Goal: Transaction & Acquisition: Purchase product/service

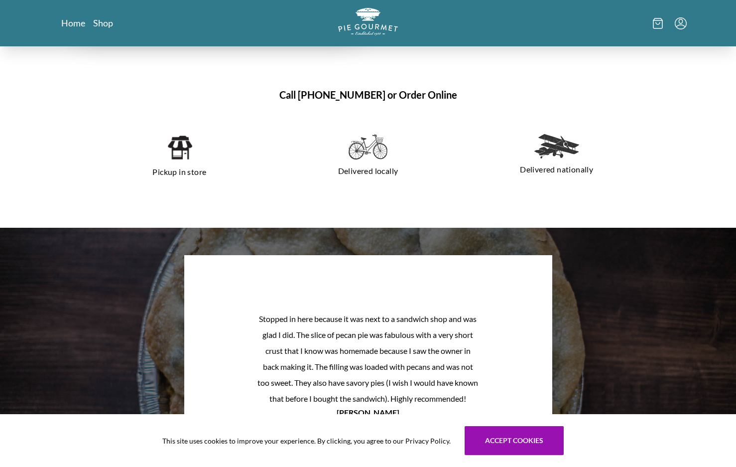
scroll to position [697, 0]
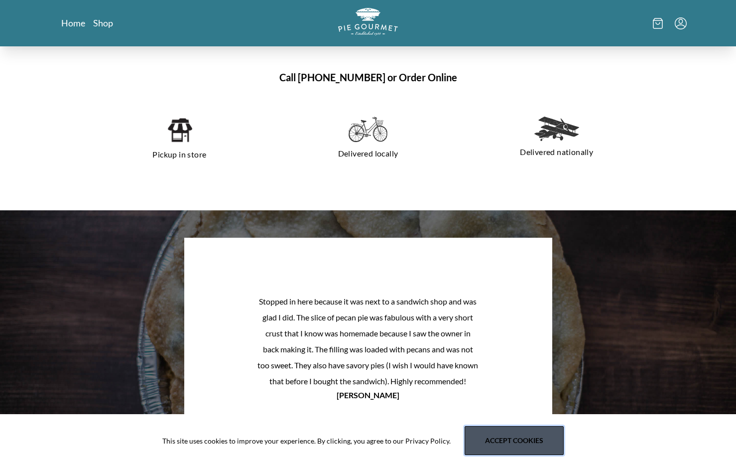
click at [511, 446] on button "Accept cookies" at bounding box center [514, 440] width 99 height 29
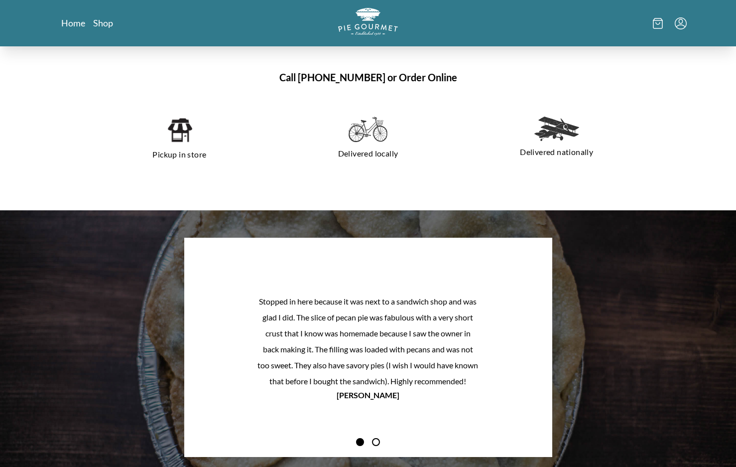
click at [553, 128] on img at bounding box center [557, 129] width 45 height 24
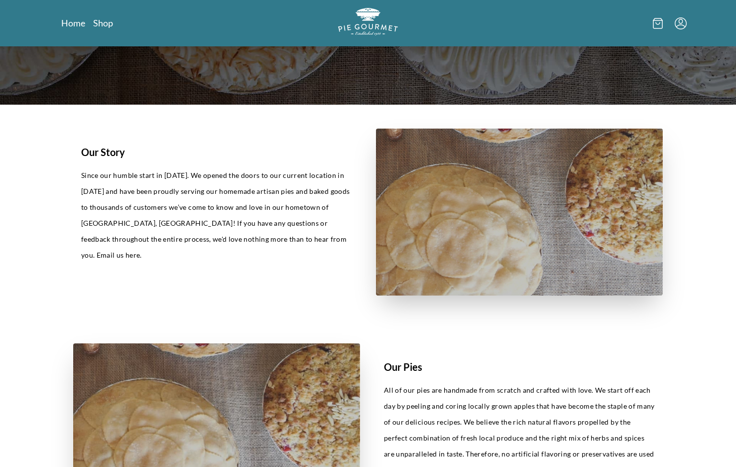
scroll to position [0, 0]
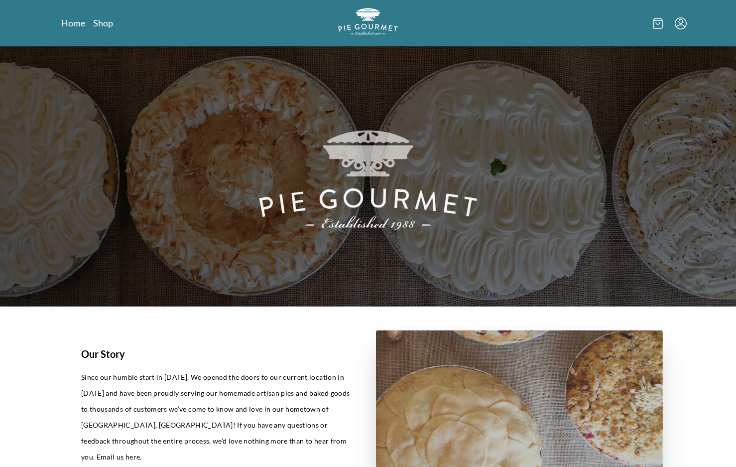
click at [657, 22] on icon at bounding box center [658, 23] width 10 height 11
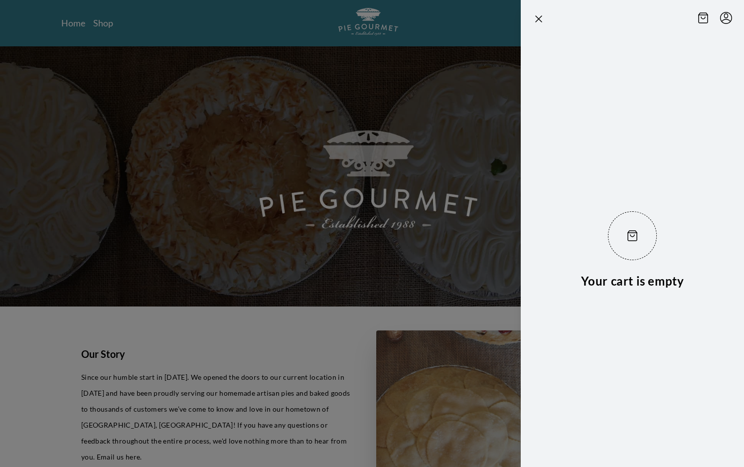
click at [111, 24] on div at bounding box center [372, 233] width 744 height 467
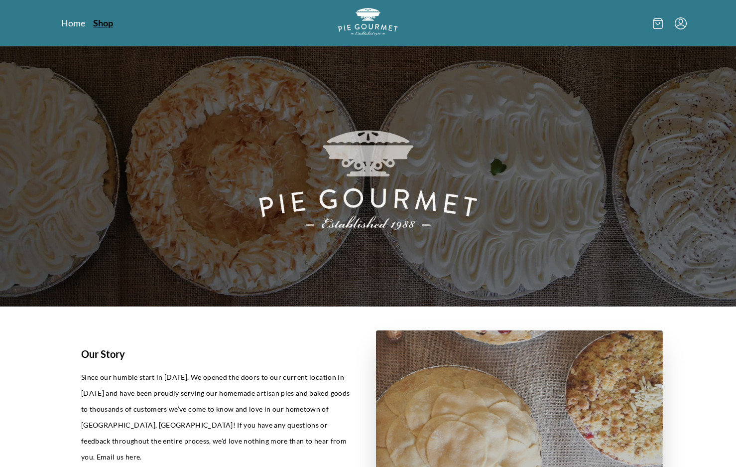
click at [108, 24] on link "Shop" at bounding box center [103, 23] width 20 height 12
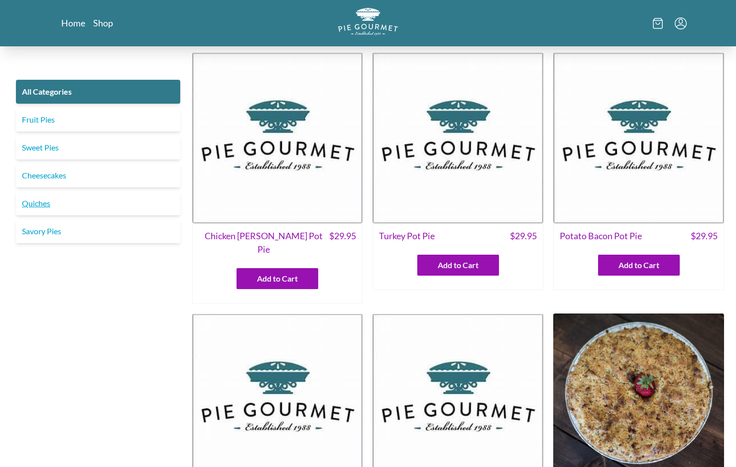
click at [27, 205] on link "Quiches" at bounding box center [98, 203] width 164 height 24
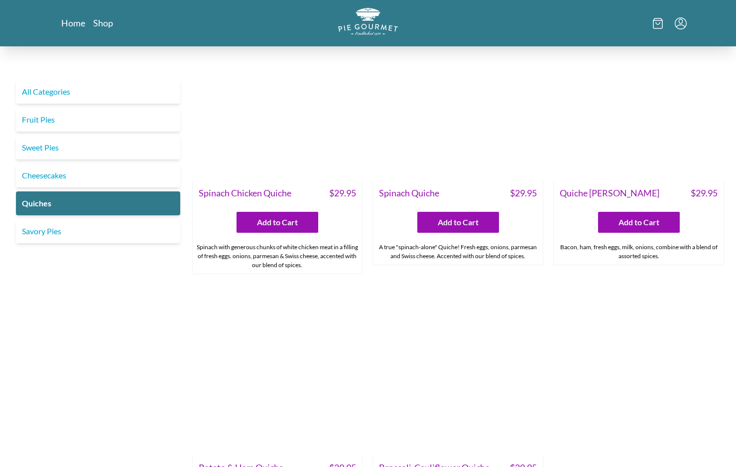
scroll to position [249, 0]
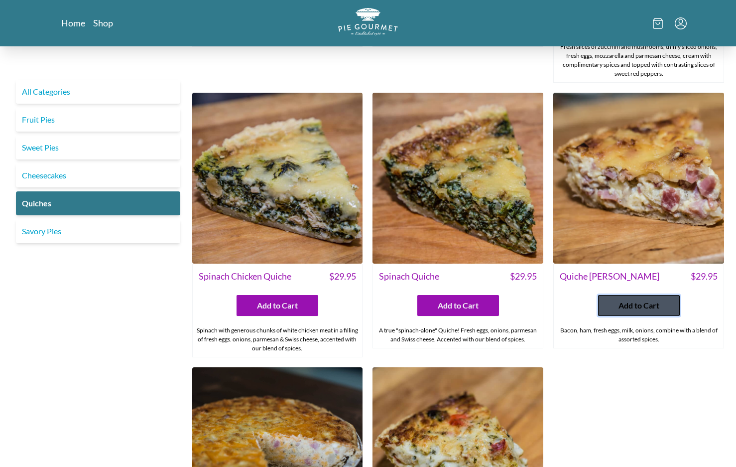
click at [651, 307] on span "Add to Cart" at bounding box center [639, 305] width 41 height 12
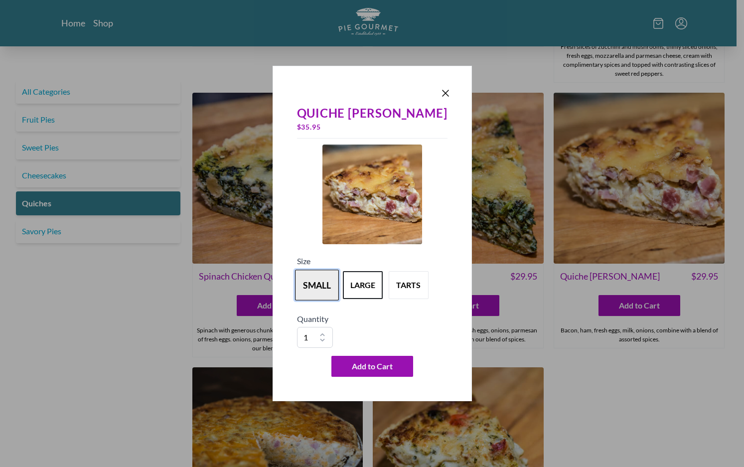
click at [319, 283] on button "small" at bounding box center [317, 284] width 44 height 31
click at [374, 290] on button "large" at bounding box center [363, 284] width 44 height 31
click at [66, 23] on div "Quiche [PERSON_NAME] $ 35.95 Size small large tarts Quantity 1 2 3 4 5 6 7 8 9 …" at bounding box center [372, 233] width 744 height 467
drag, startPoint x: 438, startPoint y: 91, endPoint x: 422, endPoint y: 88, distance: 16.3
click at [422, 88] on div at bounding box center [372, 93] width 158 height 14
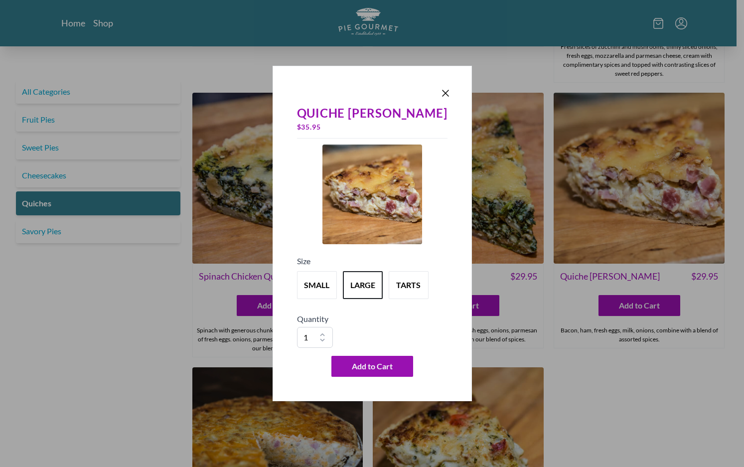
click at [72, 22] on div "Quiche [PERSON_NAME] $ 35.95 Size small large tarts Quantity 1 2 3 4 5 6 7 8 9 …" at bounding box center [372, 233] width 744 height 467
click at [439, 93] on icon "Close panel" at bounding box center [445, 93] width 12 height 12
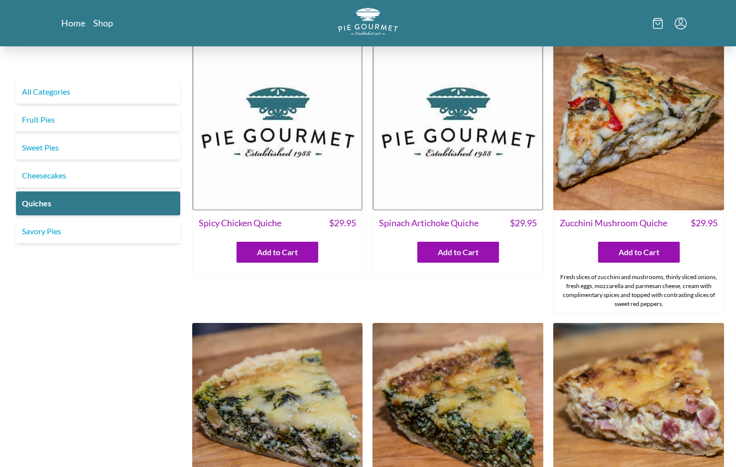
scroll to position [0, 0]
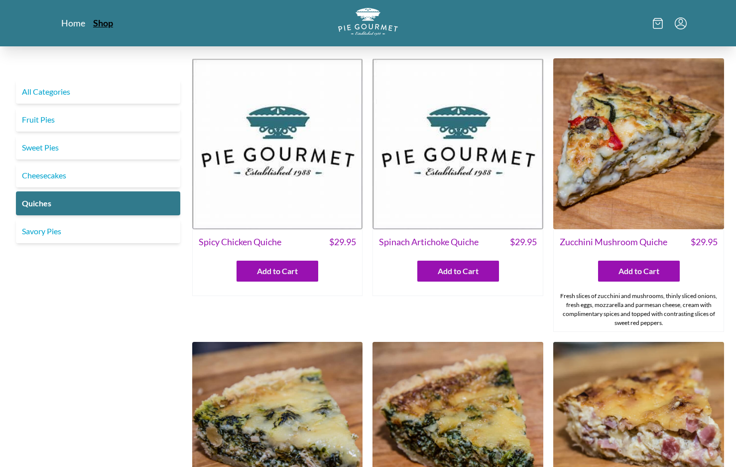
click at [105, 23] on link "Shop" at bounding box center [103, 23] width 20 height 12
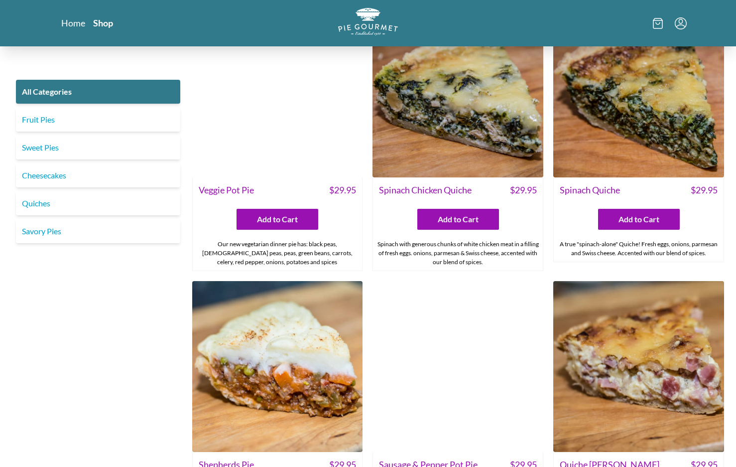
scroll to position [897, 0]
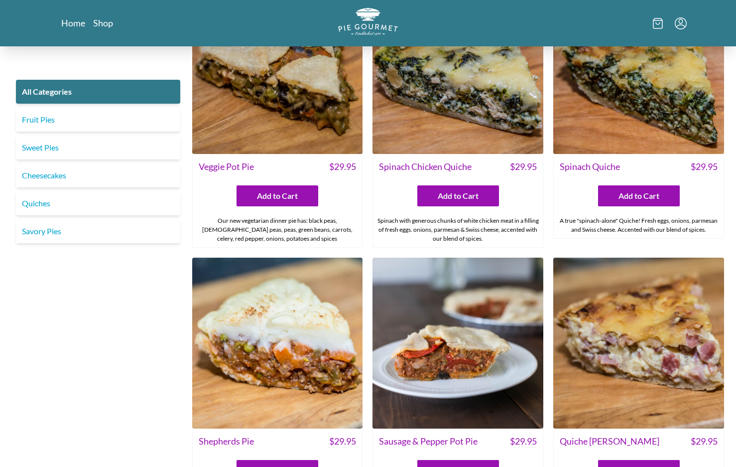
click at [620, 364] on img at bounding box center [638, 343] width 171 height 171
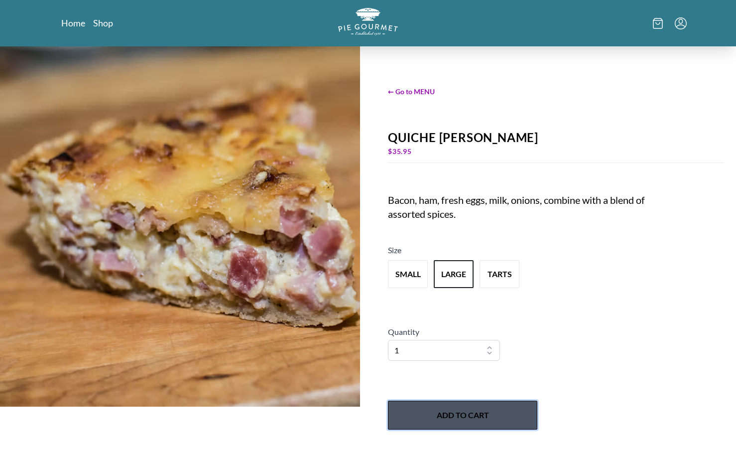
click at [469, 414] on button "Add to Cart" at bounding box center [462, 415] width 149 height 29
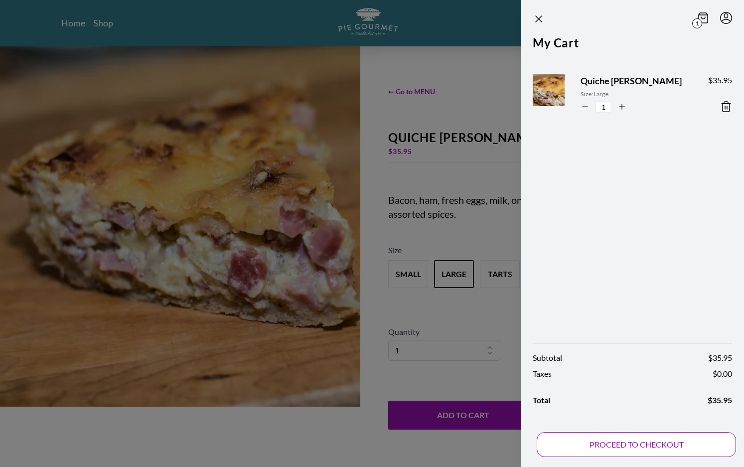
click at [638, 447] on button "PROCEED TO CHECKOUT" at bounding box center [635, 444] width 199 height 25
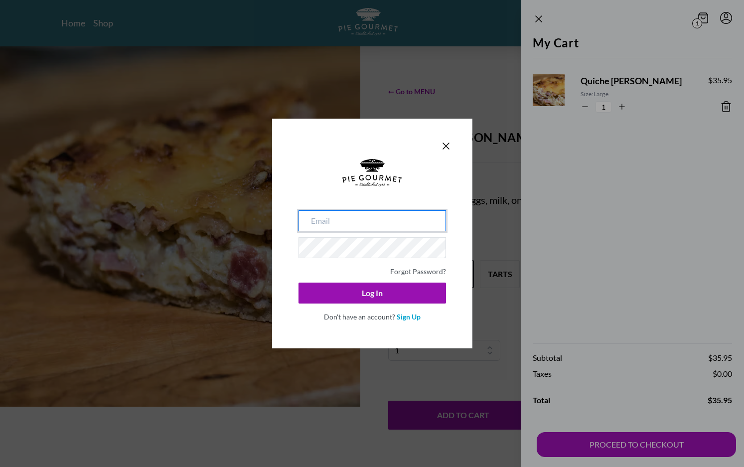
click at [351, 220] on input "email" at bounding box center [371, 220] width 147 height 21
drag, startPoint x: 495, startPoint y: 71, endPoint x: 486, endPoint y: 181, distance: 111.0
click at [497, 140] on div "Forgot Password? Log In Don't have an account? Sign Up" at bounding box center [372, 233] width 744 height 467
click at [406, 317] on link "Sign Up" at bounding box center [409, 316] width 24 height 8
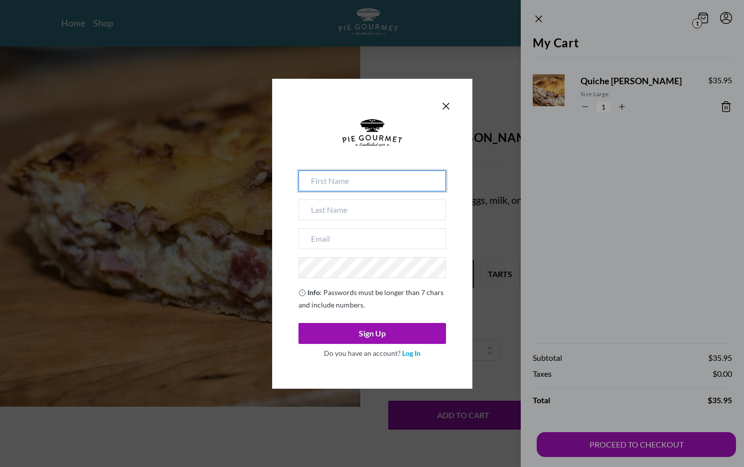
click at [357, 179] on input at bounding box center [371, 180] width 147 height 21
type input "[PERSON_NAME]"
type input "A [PERSON_NAME]"
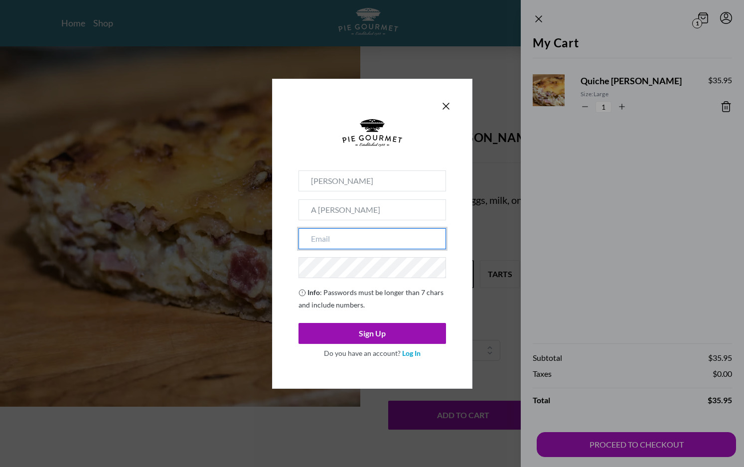
type input "[EMAIL_ADDRESS][DOMAIN_NAME]"
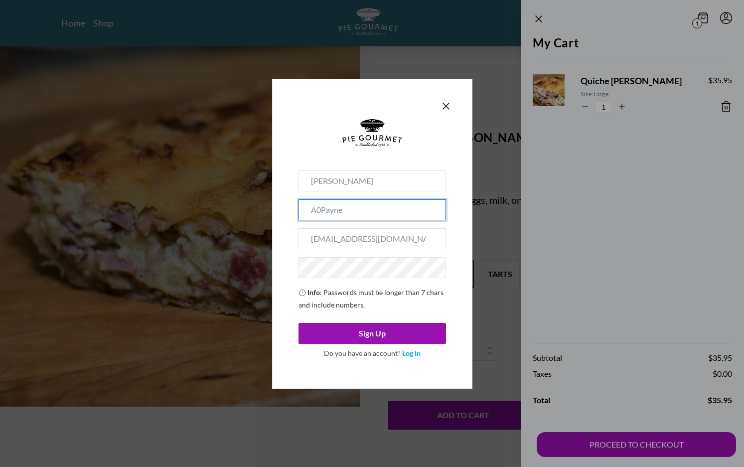
drag, startPoint x: 316, startPoint y: 208, endPoint x: 291, endPoint y: 211, distance: 25.5
click at [291, 211] on div "[PERSON_NAME] A0Payne [EMAIL_ADDRESS][DOMAIN_NAME] Info : Passwords must be lon…" at bounding box center [372, 234] width 200 height 310
type input "[PERSON_NAME]"
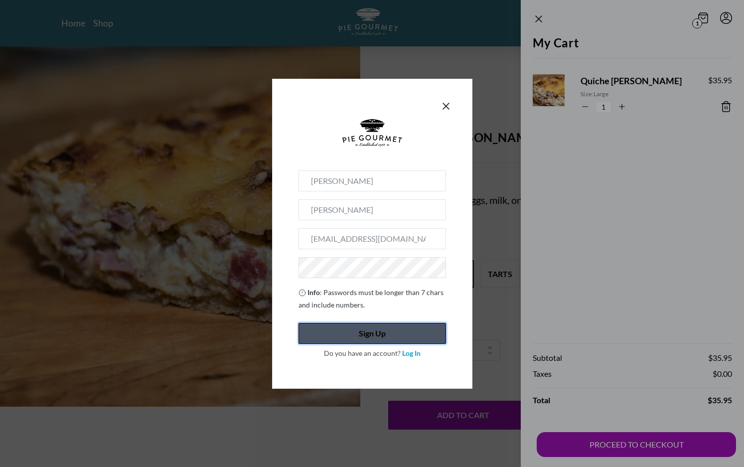
click at [373, 339] on button "Sign Up" at bounding box center [371, 333] width 147 height 21
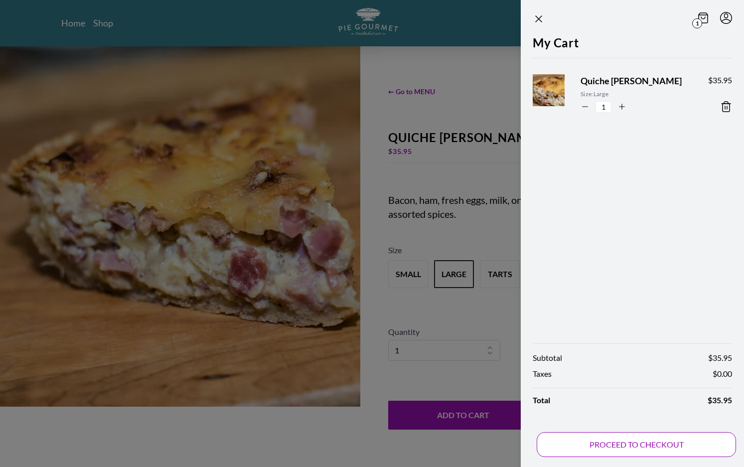
click at [624, 448] on button "PROCEED TO CHECKOUT" at bounding box center [635, 444] width 199 height 25
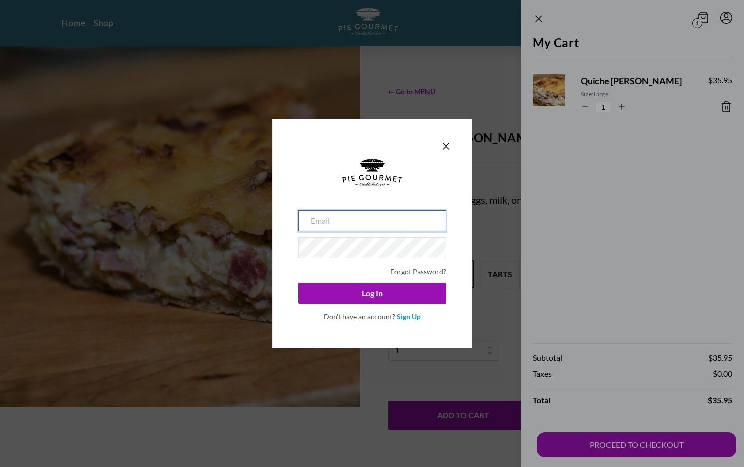
click at [344, 218] on input "email" at bounding box center [371, 220] width 147 height 21
type input "[EMAIL_ADDRESS][DOMAIN_NAME]"
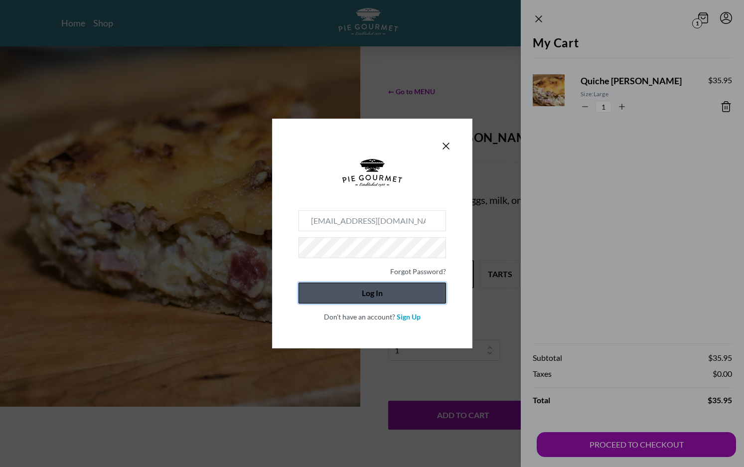
click at [346, 299] on button "Log In" at bounding box center [371, 292] width 147 height 21
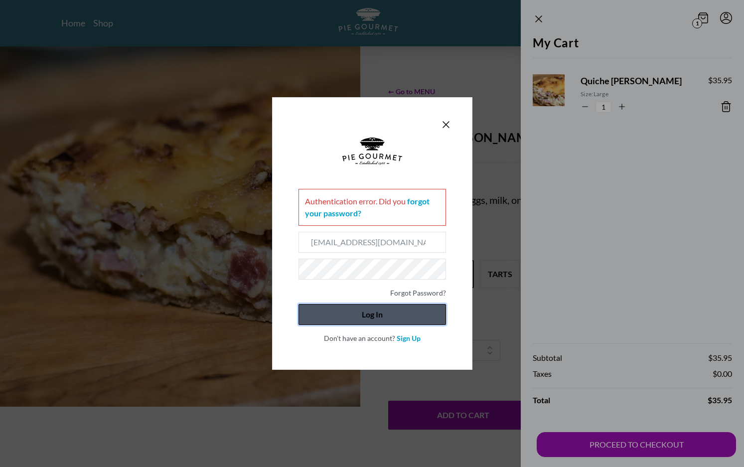
click at [362, 320] on button "Log In" at bounding box center [371, 314] width 147 height 21
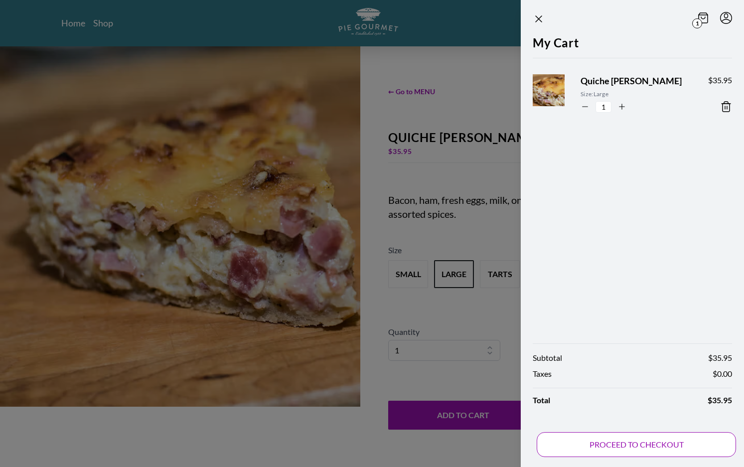
click at [633, 441] on button "PROCEED TO CHECKOUT" at bounding box center [635, 444] width 199 height 25
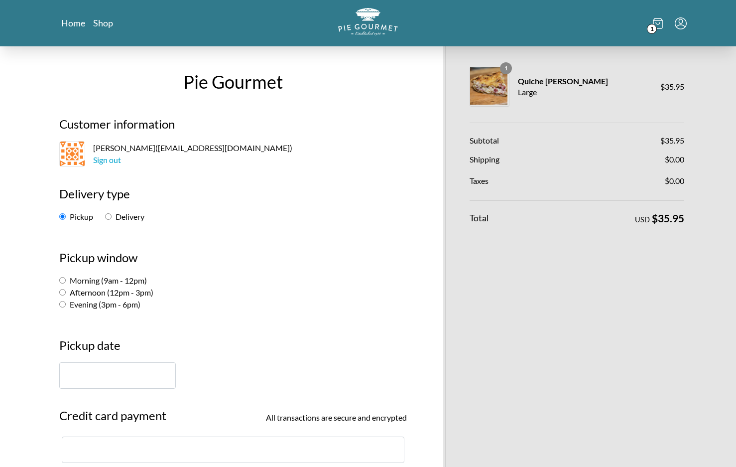
click at [106, 215] on input "Delivery" at bounding box center [108, 216] width 6 height 6
radio input "true"
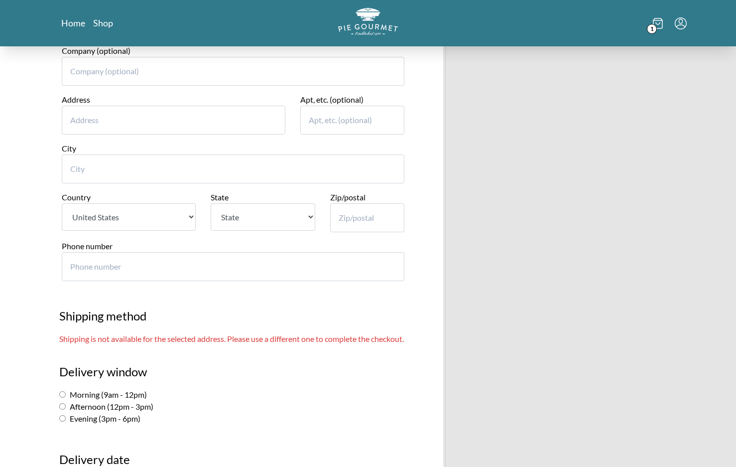
scroll to position [149, 0]
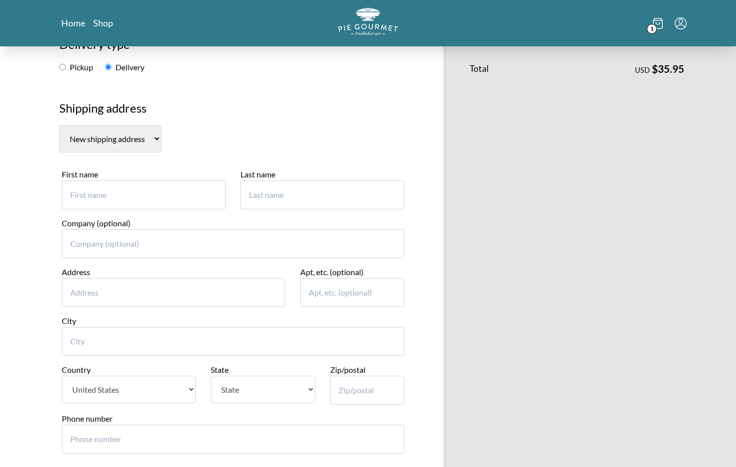
click at [91, 194] on input "First name" at bounding box center [144, 194] width 164 height 29
type input "[PERSON_NAME]"
type input "A [PERSON_NAME]"
type input "[STREET_ADDRESS]"
type input "Apartment 103"
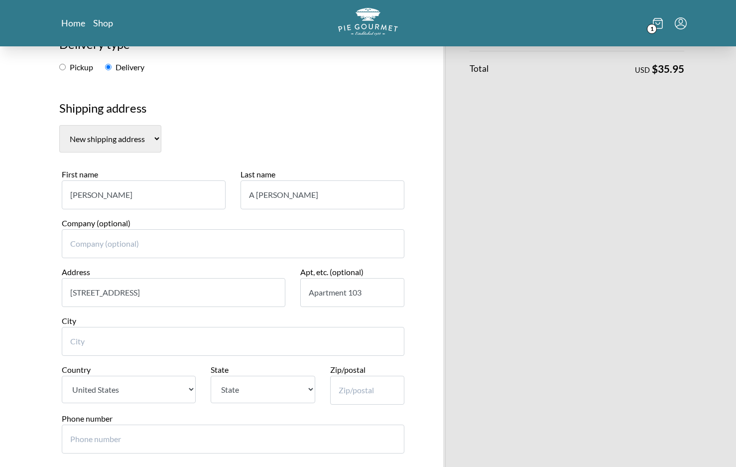
type input "Sherrills Ford"
select select "NC"
type input "28673"
type input "7032546889"
drag, startPoint x: 256, startPoint y: 195, endPoint x: 328, endPoint y: 194, distance: 72.7
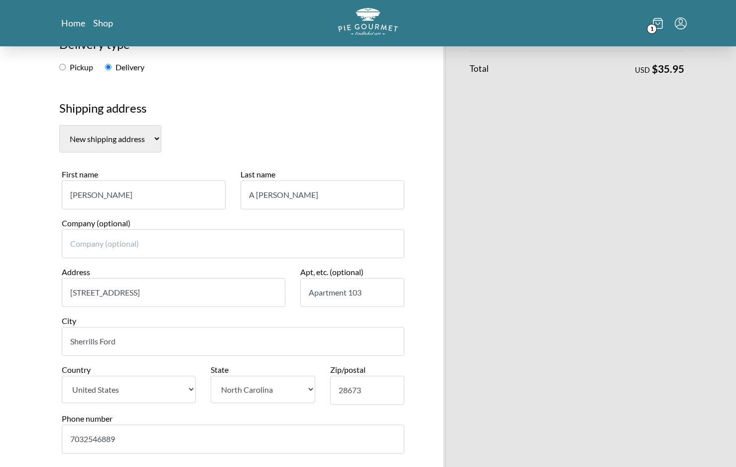
click at [328, 194] on input "A [PERSON_NAME]" at bounding box center [323, 194] width 164 height 29
click at [256, 197] on input "A [PERSON_NAME]" at bounding box center [323, 194] width 164 height 29
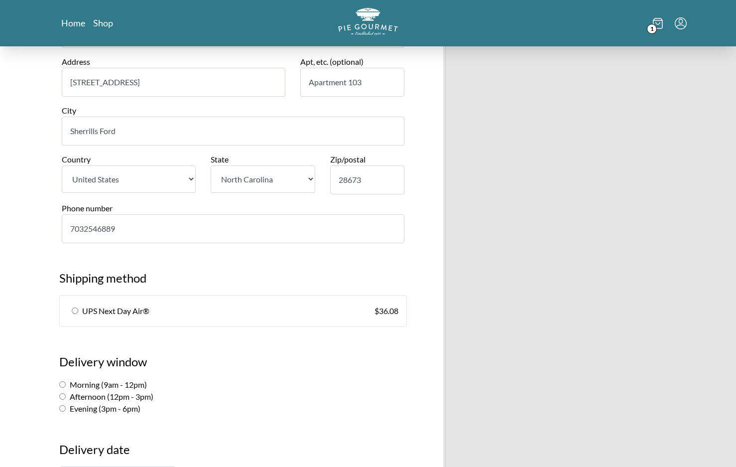
scroll to position [399, 0]
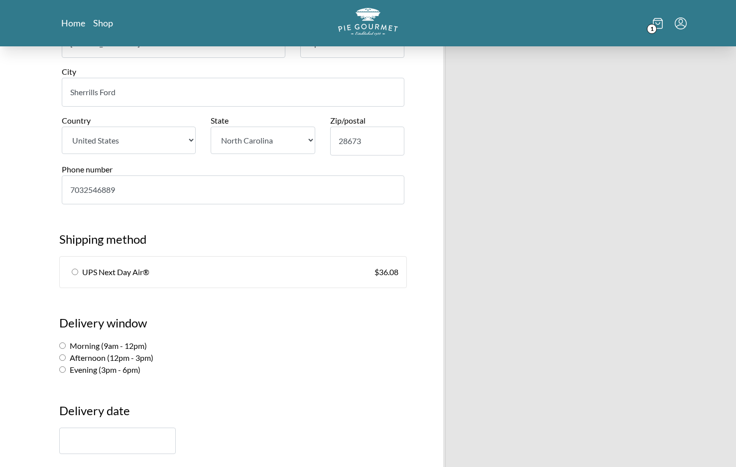
type input "[PERSON_NAME]"
click at [77, 271] on input "radio" at bounding box center [75, 271] width 6 height 6
radio input "true"
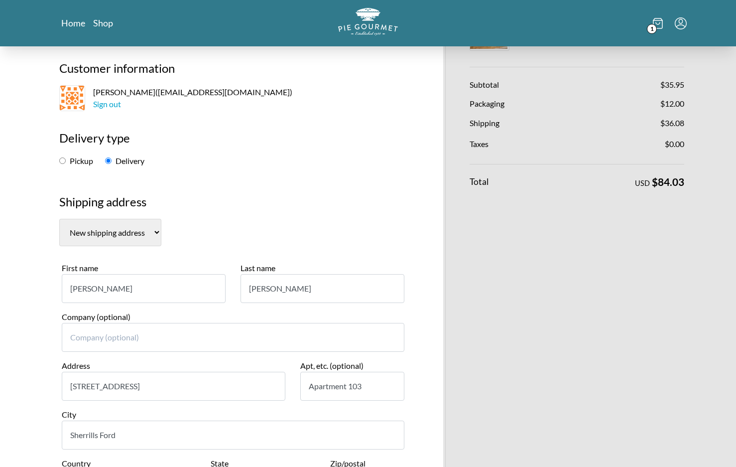
scroll to position [0, 0]
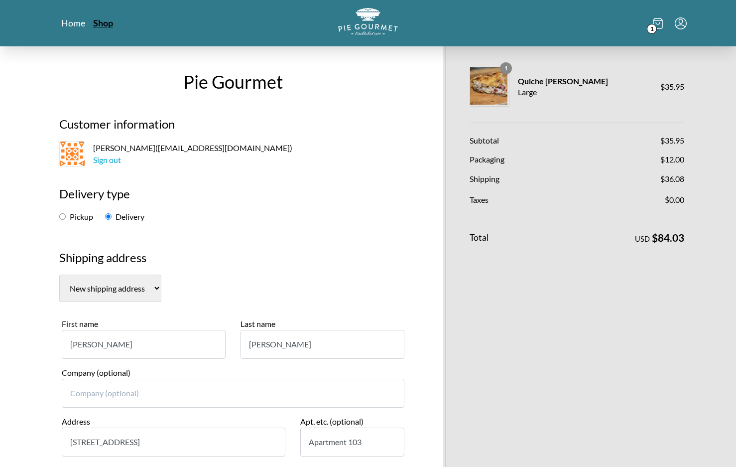
click at [107, 21] on link "Shop" at bounding box center [103, 23] width 20 height 12
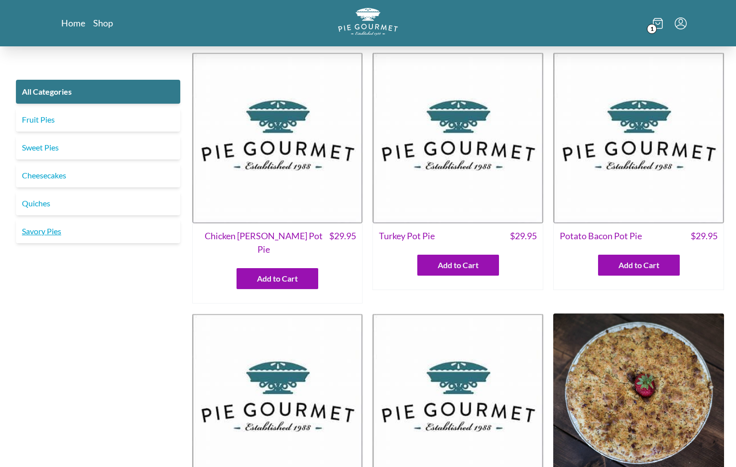
click at [46, 232] on link "Savory Pies" at bounding box center [98, 231] width 164 height 24
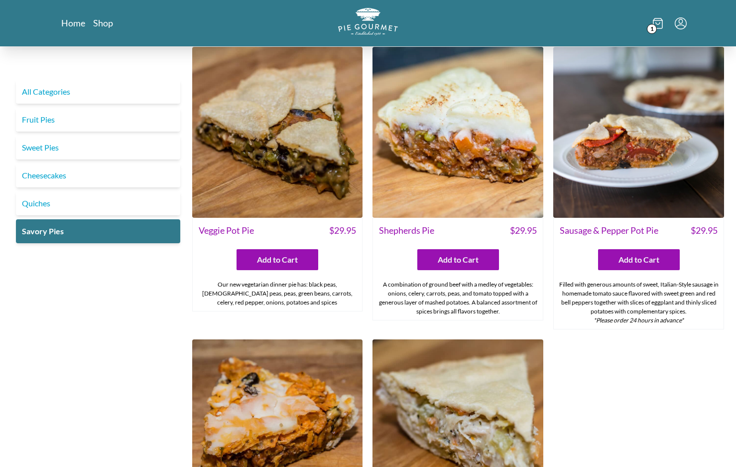
scroll to position [249, 0]
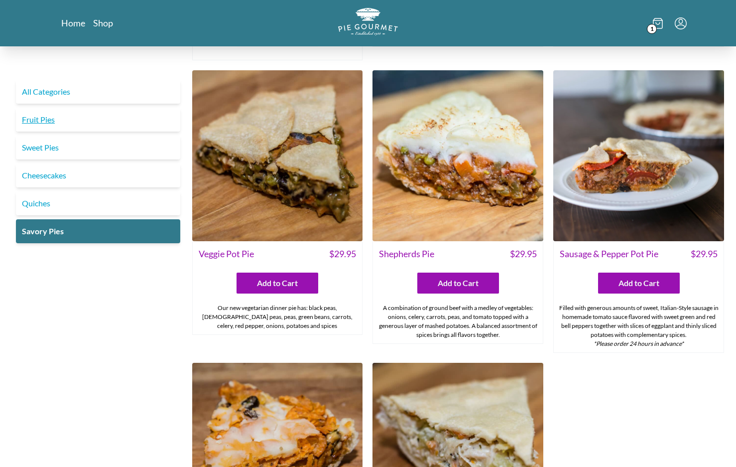
click at [40, 117] on link "Fruit Pies" at bounding box center [98, 120] width 164 height 24
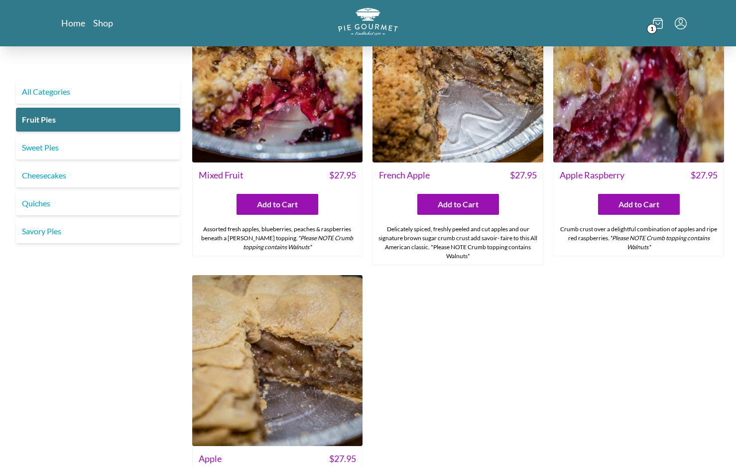
scroll to position [946, 0]
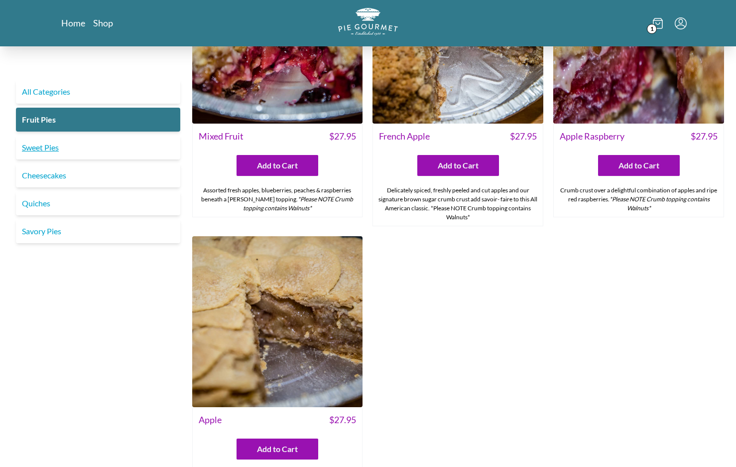
drag, startPoint x: 42, startPoint y: 147, endPoint x: 159, endPoint y: 141, distance: 117.2
click at [42, 147] on link "Sweet Pies" at bounding box center [98, 147] width 164 height 24
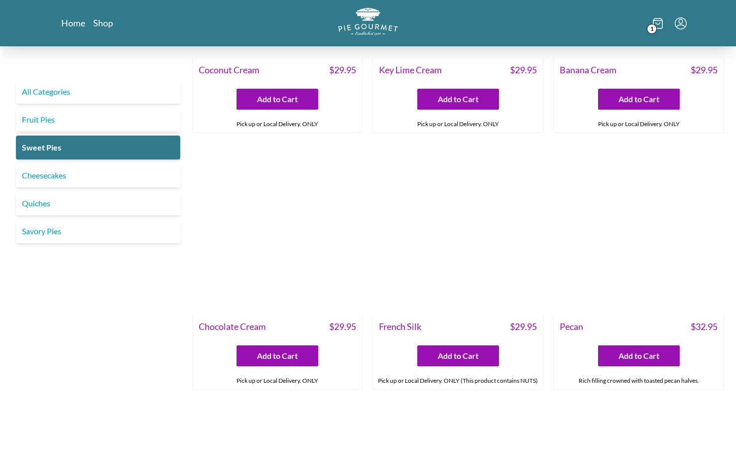
scroll to position [149, 0]
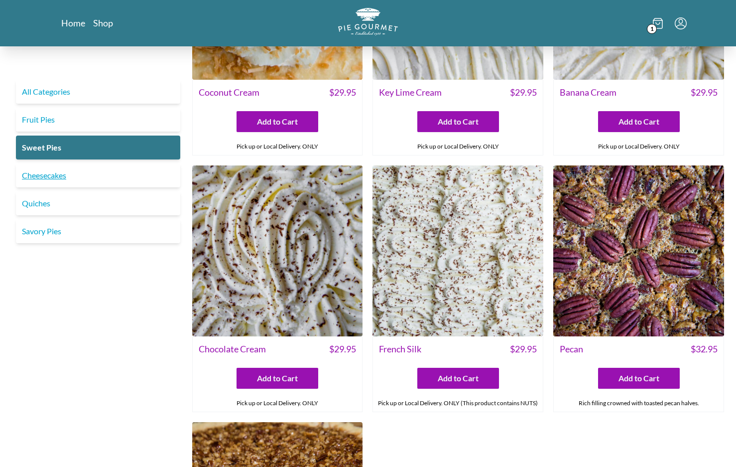
click at [56, 174] on link "Cheesecakes" at bounding box center [98, 175] width 164 height 24
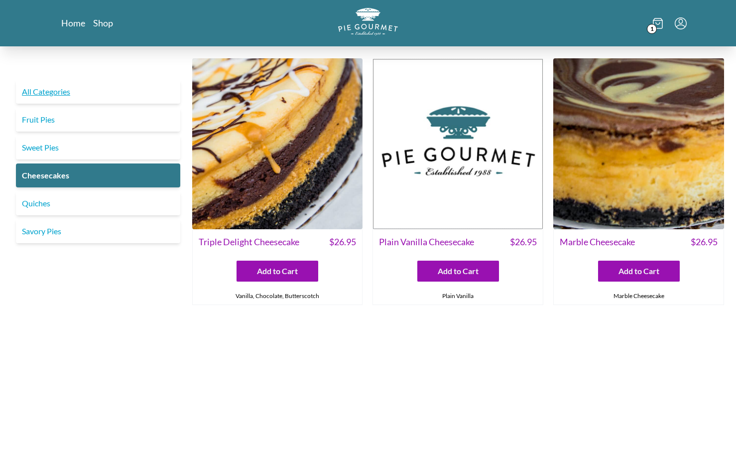
click at [68, 92] on link "All Categories" at bounding box center [98, 92] width 164 height 24
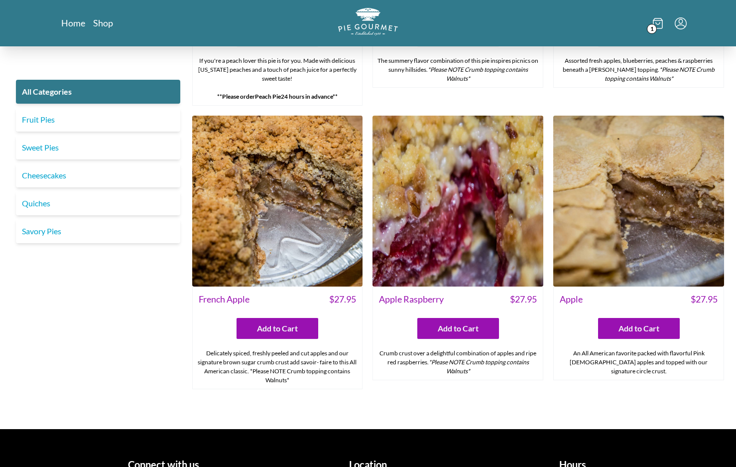
scroll to position [3276, 0]
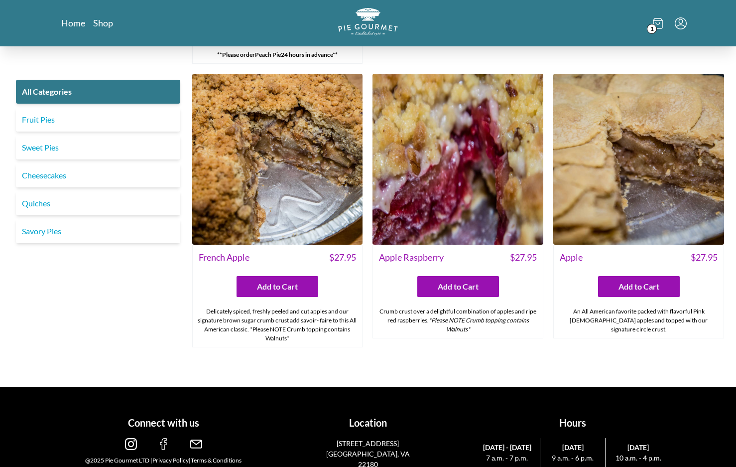
click at [36, 235] on link "Savory Pies" at bounding box center [98, 231] width 164 height 24
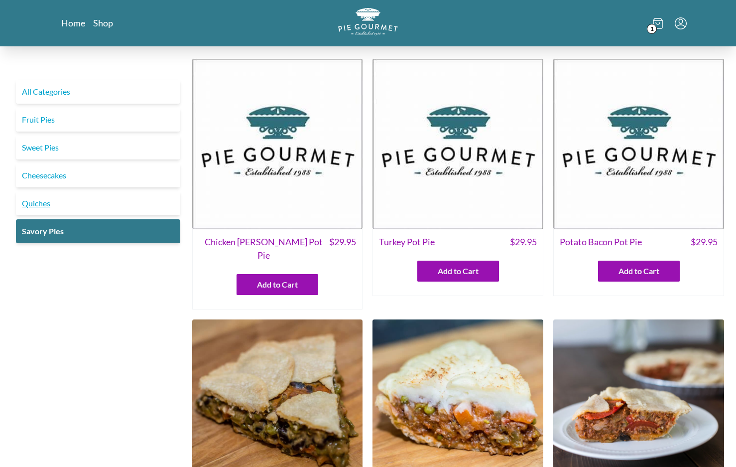
click at [33, 206] on link "Quiches" at bounding box center [98, 203] width 164 height 24
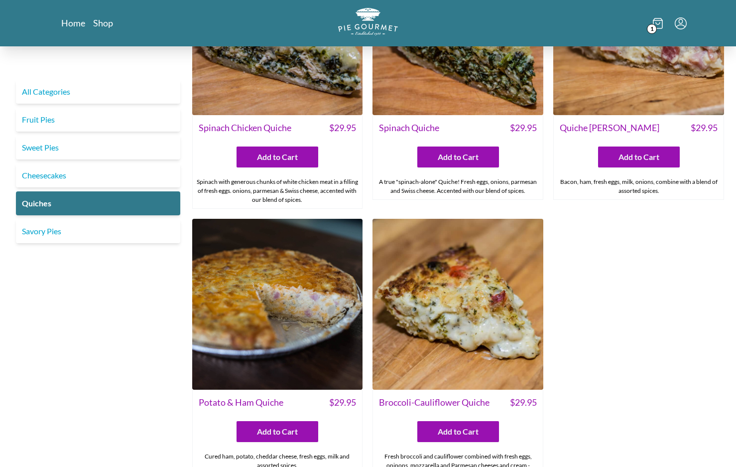
scroll to position [448, 0]
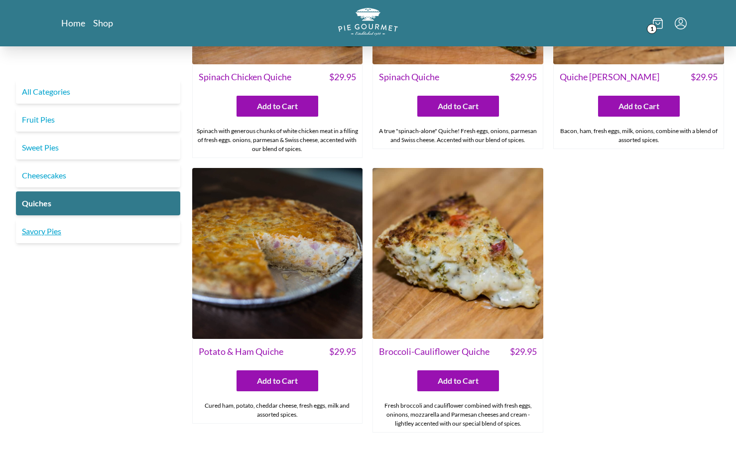
click at [34, 231] on link "Savory Pies" at bounding box center [98, 231] width 164 height 24
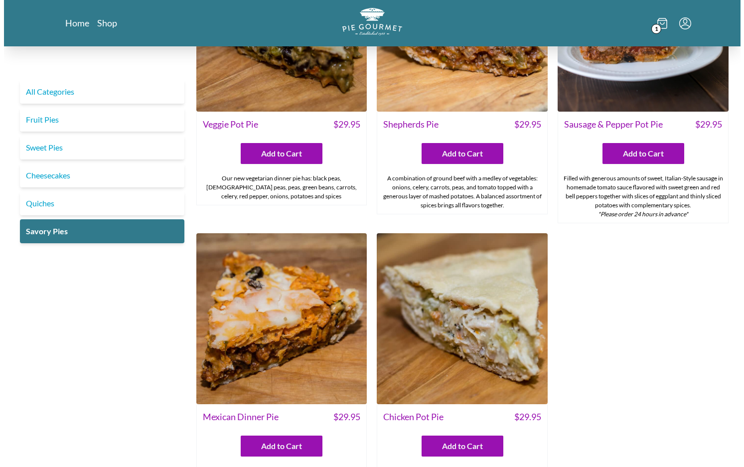
scroll to position [448, 0]
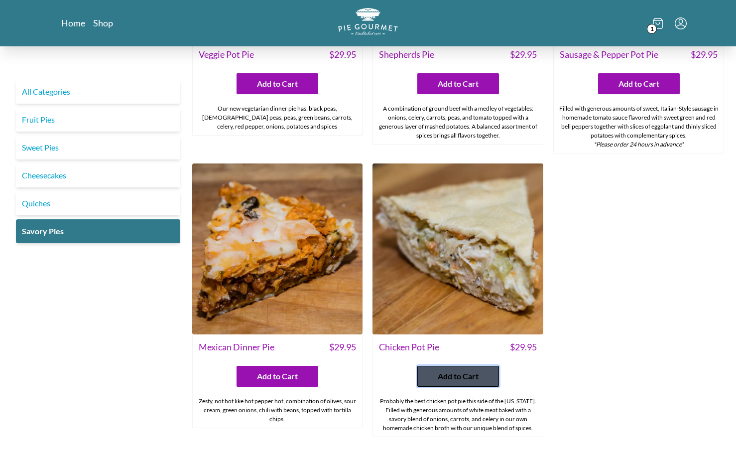
click at [447, 370] on span "Add to Cart" at bounding box center [458, 376] width 41 height 12
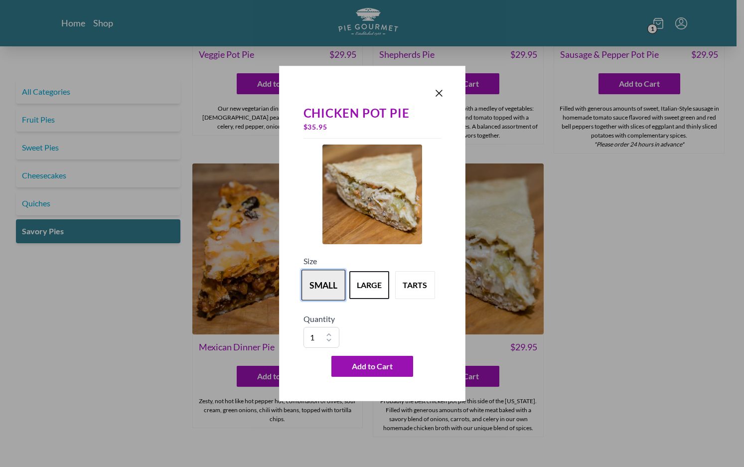
click at [325, 284] on button "small" at bounding box center [323, 284] width 44 height 31
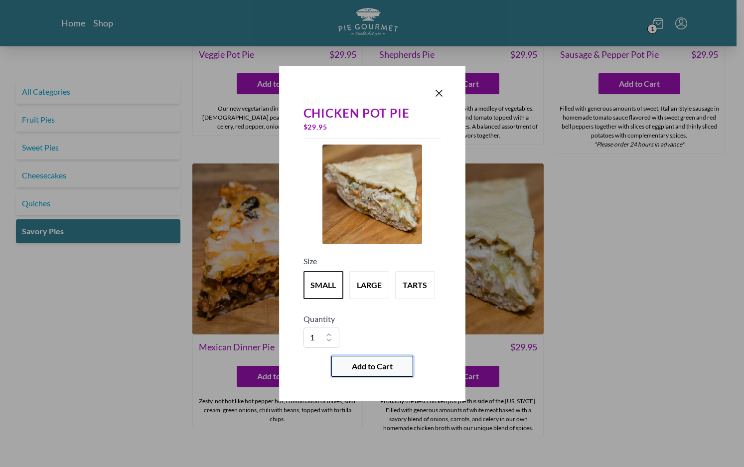
click at [371, 371] on span "Add to Cart" at bounding box center [372, 366] width 41 height 12
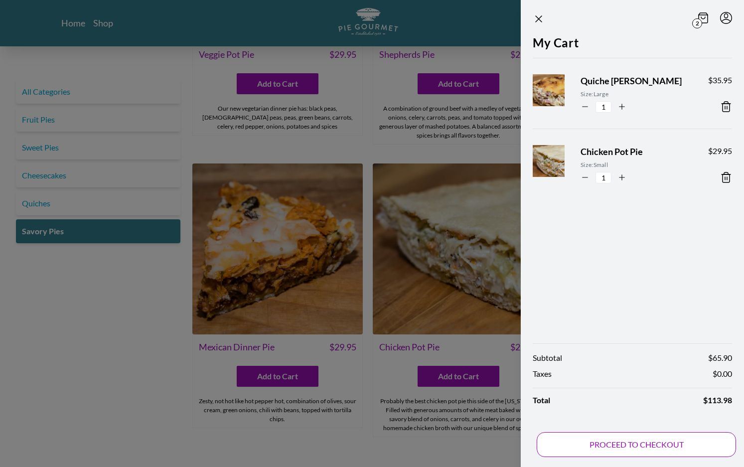
click at [636, 447] on button "PROCEED TO CHECKOUT" at bounding box center [635, 444] width 199 height 25
select select "NC"
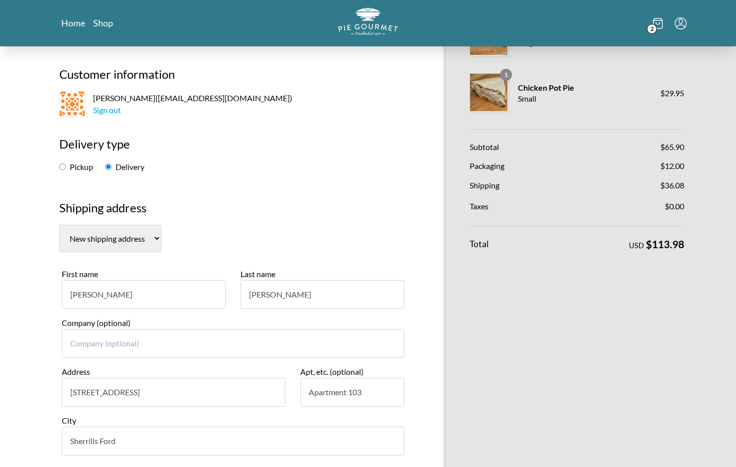
scroll to position [100, 0]
